Goal: Task Accomplishment & Management: Manage account settings

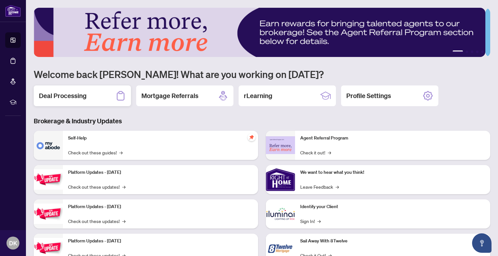
click at [62, 96] on h2 "Deal Processing" at bounding box center [63, 95] width 48 height 9
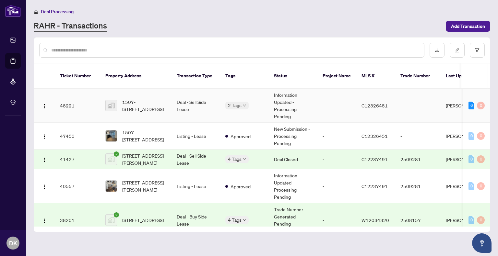
click at [184, 92] on td "Deal - Sell Side Lease" at bounding box center [196, 106] width 49 height 34
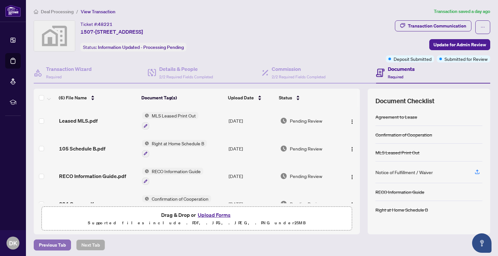
click at [45, 243] on span "Previous Tab" at bounding box center [52, 245] width 27 height 10
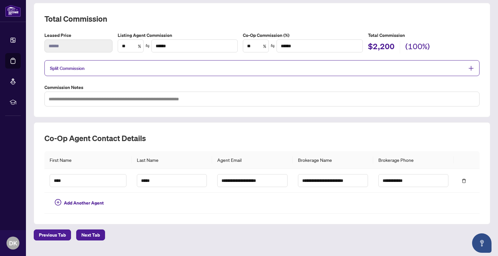
scroll to position [98, 0]
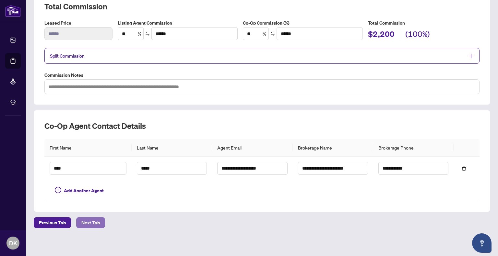
click at [91, 222] on span "Next Tab" at bounding box center [90, 223] width 18 height 10
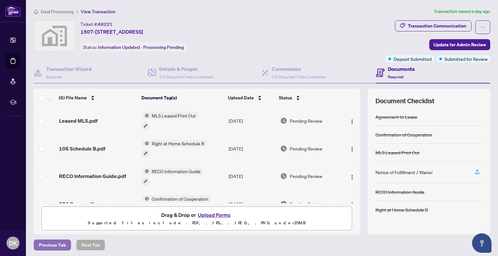
click at [53, 245] on span "Previous Tab" at bounding box center [52, 245] width 27 height 10
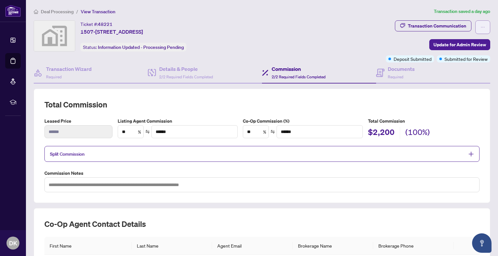
click at [480, 27] on button "button" at bounding box center [482, 27] width 15 height 14
click at [308, 41] on div "Ticket #: 48221 [STREET_ADDRESS] Status: Information Updated - Processing Pendi…" at bounding box center [208, 35] width 349 height 31
